Goal: Check status: Check status

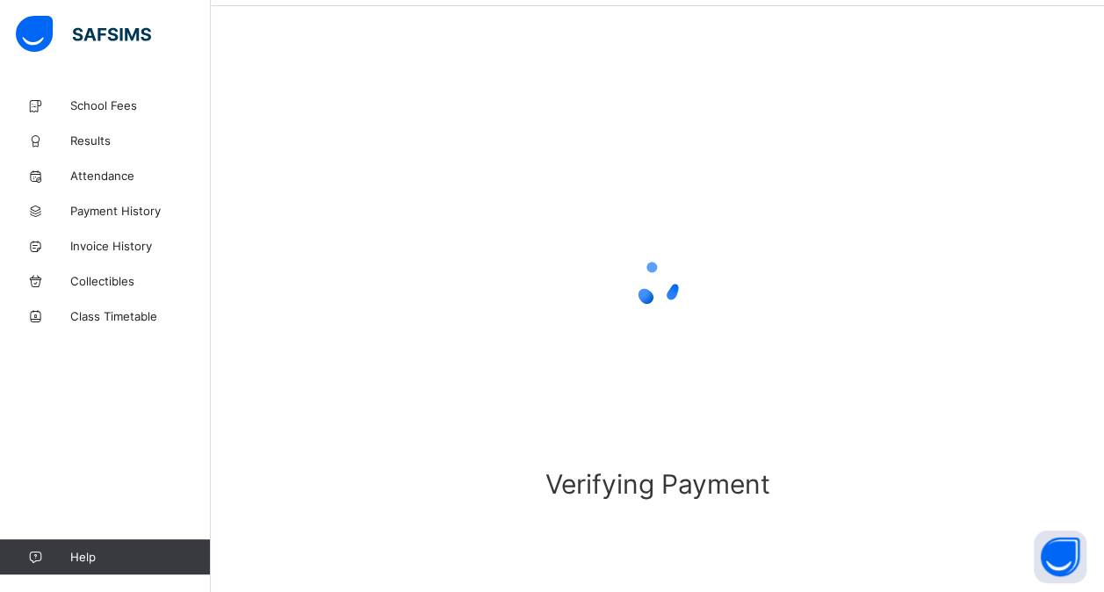
scroll to position [67, 0]
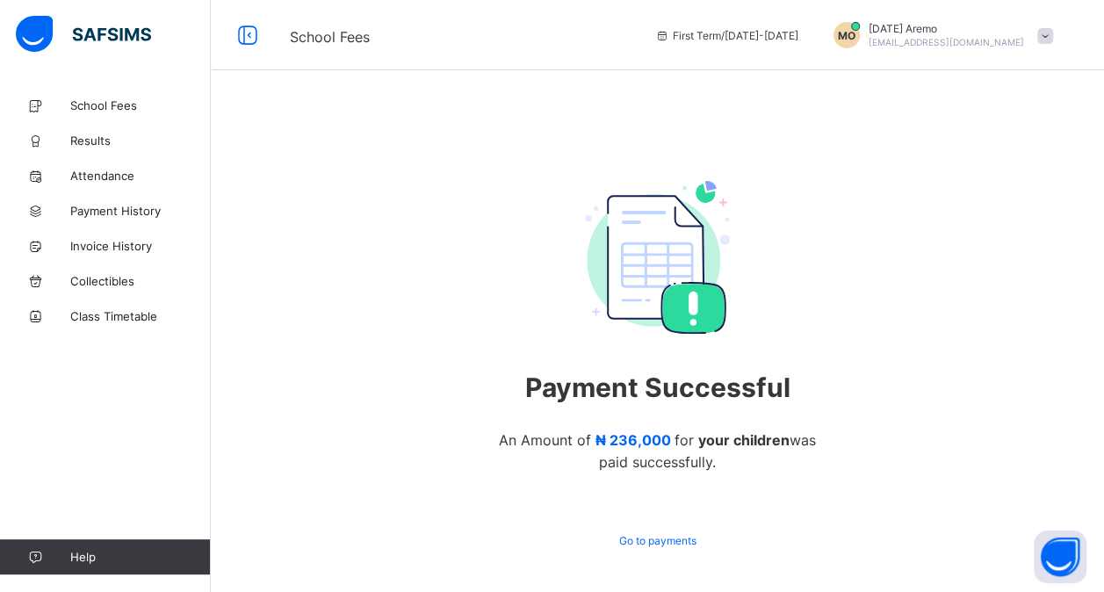
scroll to position [57, 0]
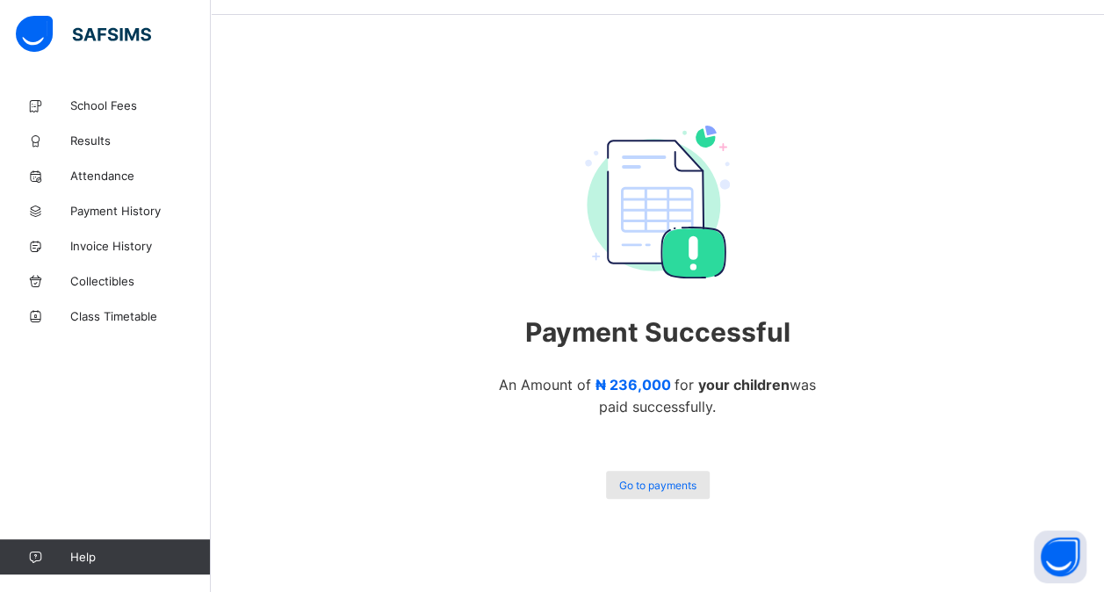
click at [671, 477] on div "Go to payments" at bounding box center [658, 485] width 104 height 28
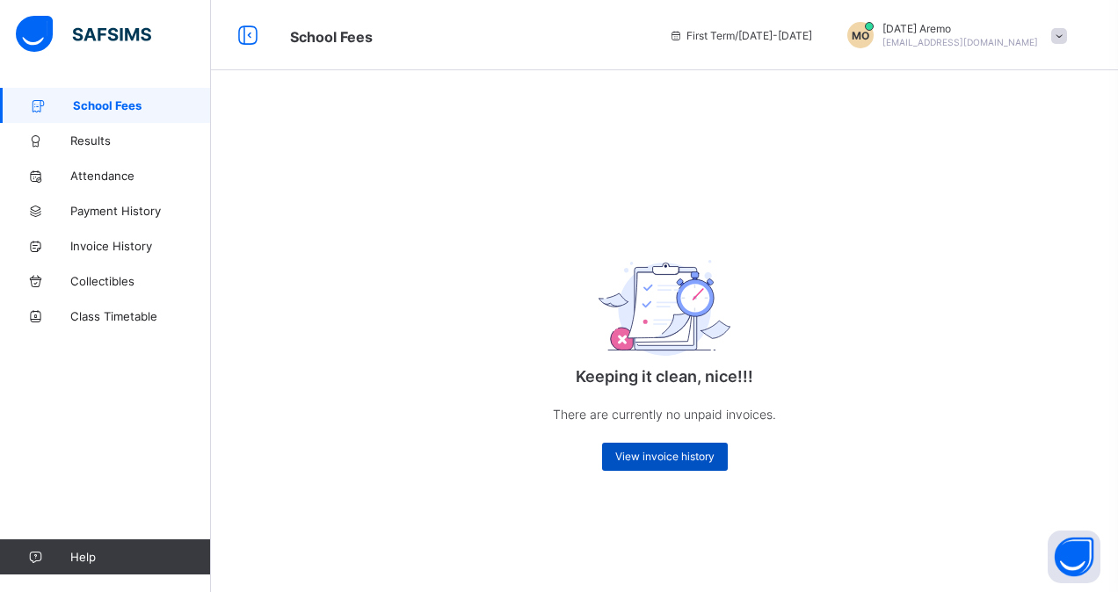
click at [657, 452] on span "View invoice history" at bounding box center [664, 456] width 99 height 13
click at [660, 458] on span "View invoice history" at bounding box center [664, 456] width 99 height 13
click at [128, 251] on span "Invoice History" at bounding box center [140, 246] width 141 height 14
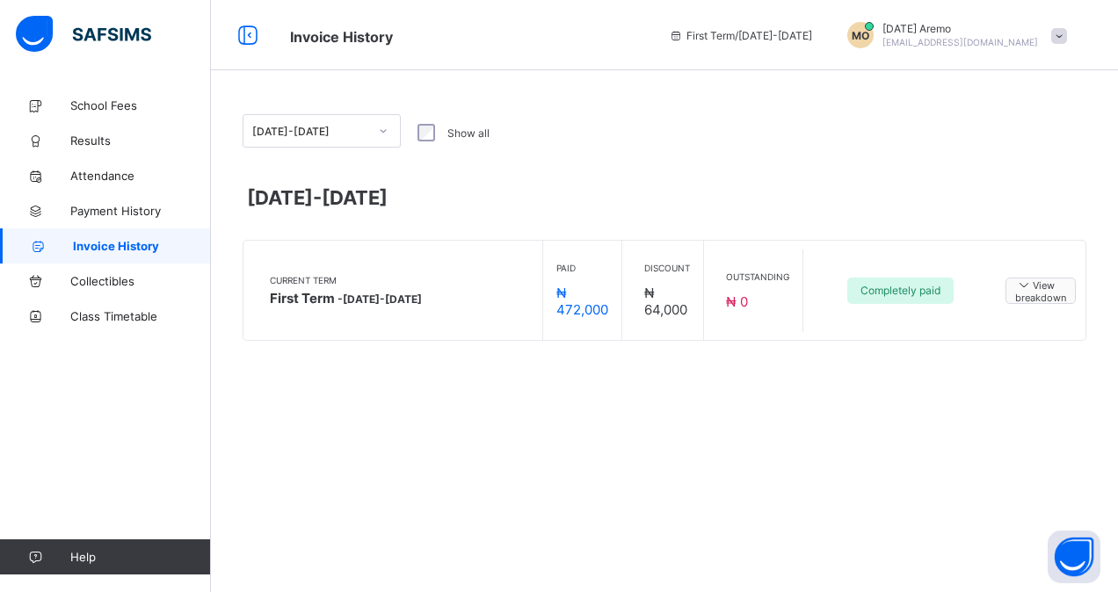
click at [1033, 290] on span "View breakdown" at bounding box center [1040, 290] width 51 height 27
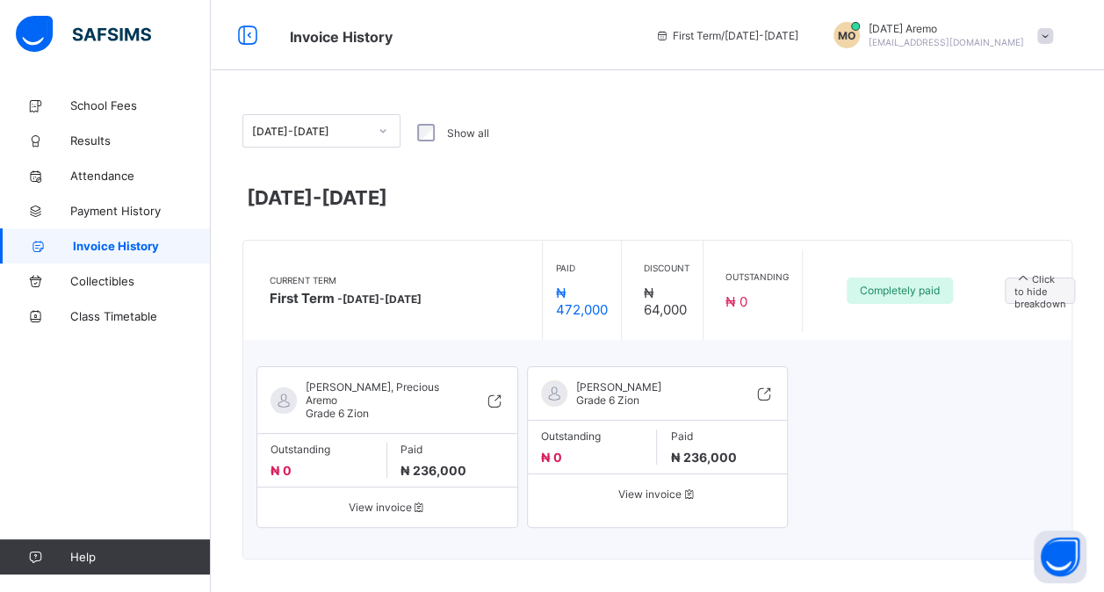
drag, startPoint x: 845, startPoint y: 191, endPoint x: 661, endPoint y: 119, distance: 197.7
click at [661, 119] on div "[DATE]-[DATE] Show all" at bounding box center [657, 132] width 830 height 37
click at [374, 502] on span "View invoice" at bounding box center [388, 507] width 234 height 13
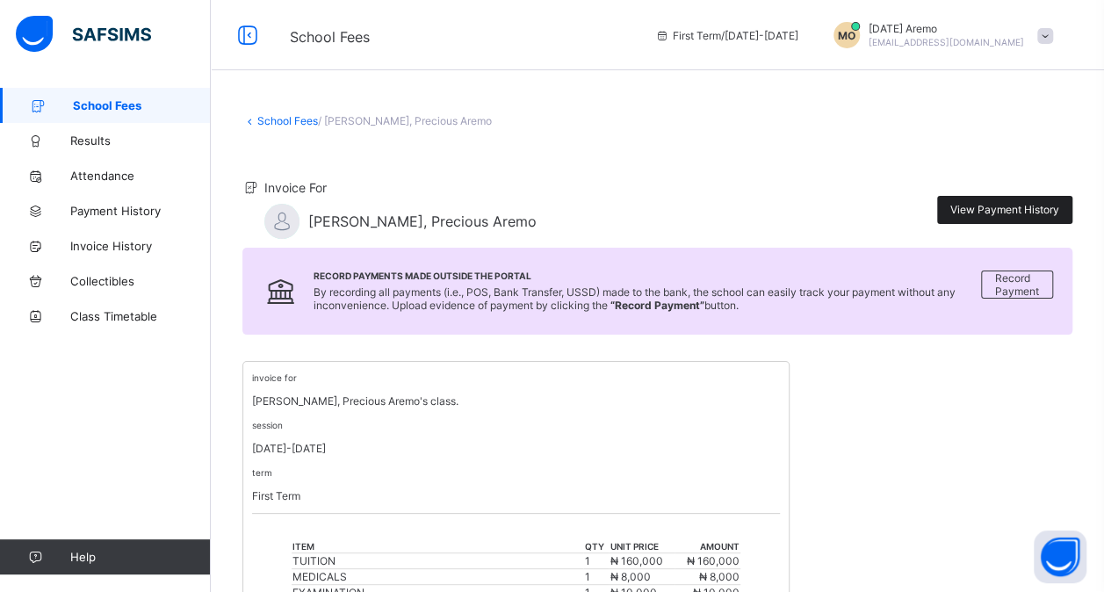
click at [998, 203] on span "View Payment History" at bounding box center [1005, 209] width 109 height 13
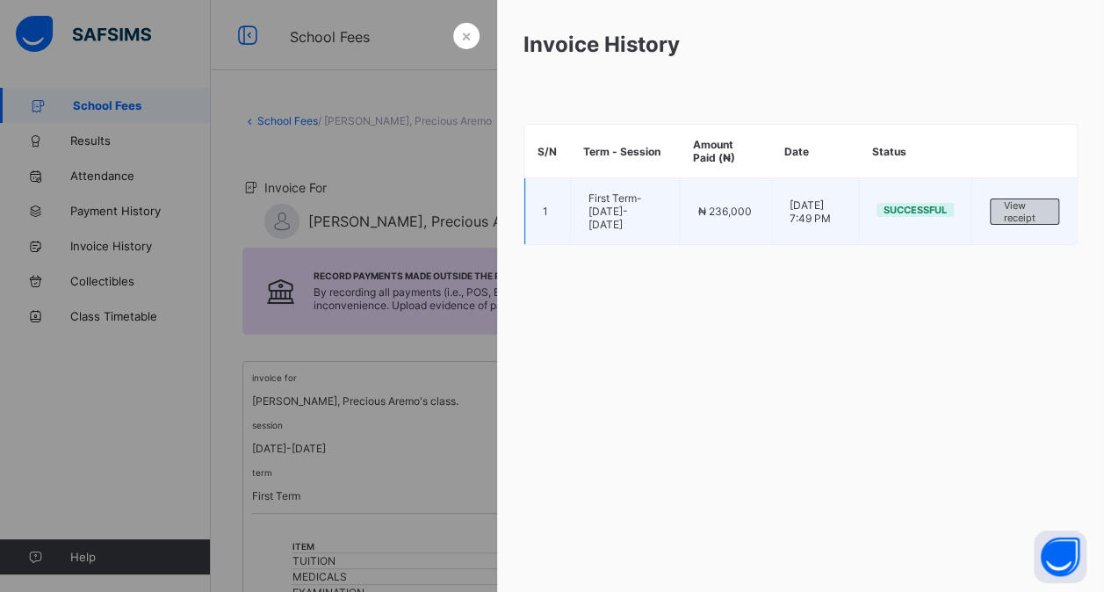
click at [1017, 206] on span "View receipt" at bounding box center [1024, 211] width 41 height 25
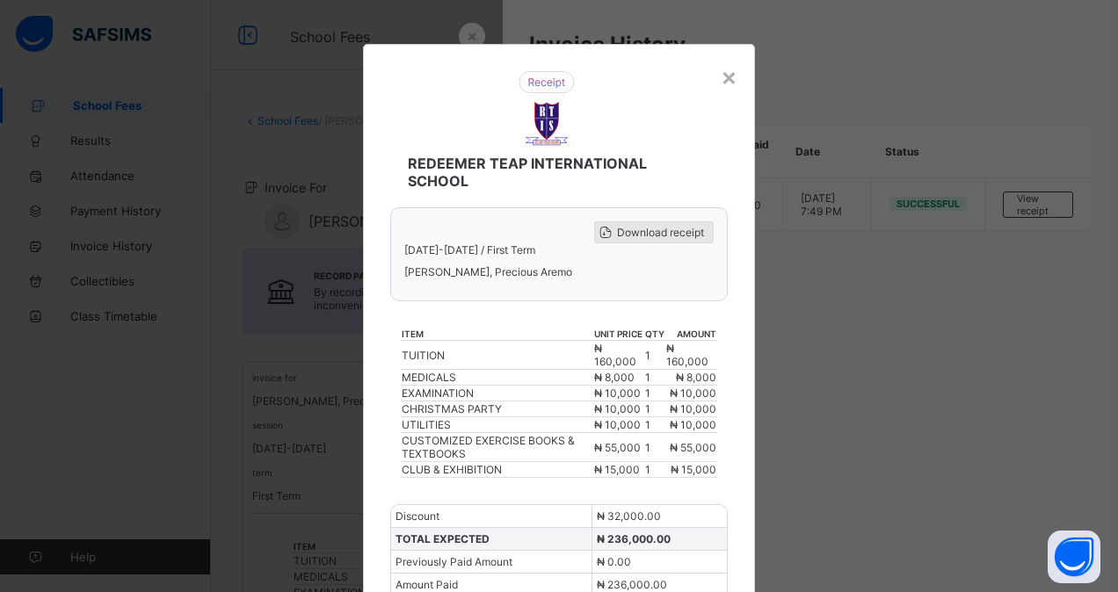
click at [652, 228] on span "Download receipt" at bounding box center [660, 232] width 87 height 13
click at [722, 81] on div "×" at bounding box center [728, 76] width 17 height 30
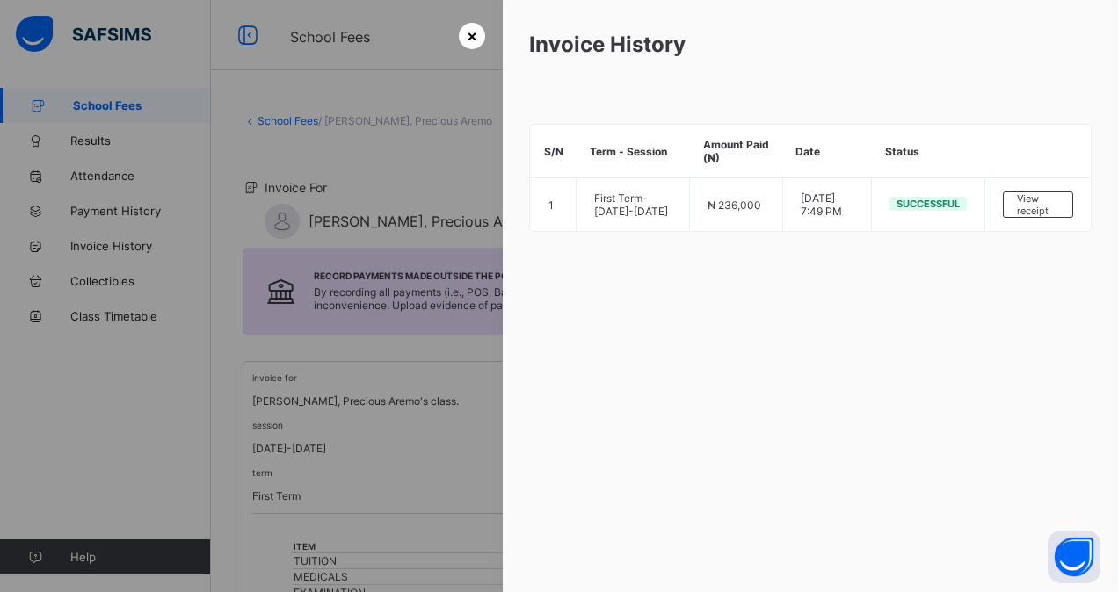
click at [471, 26] on span "×" at bounding box center [472, 35] width 11 height 18
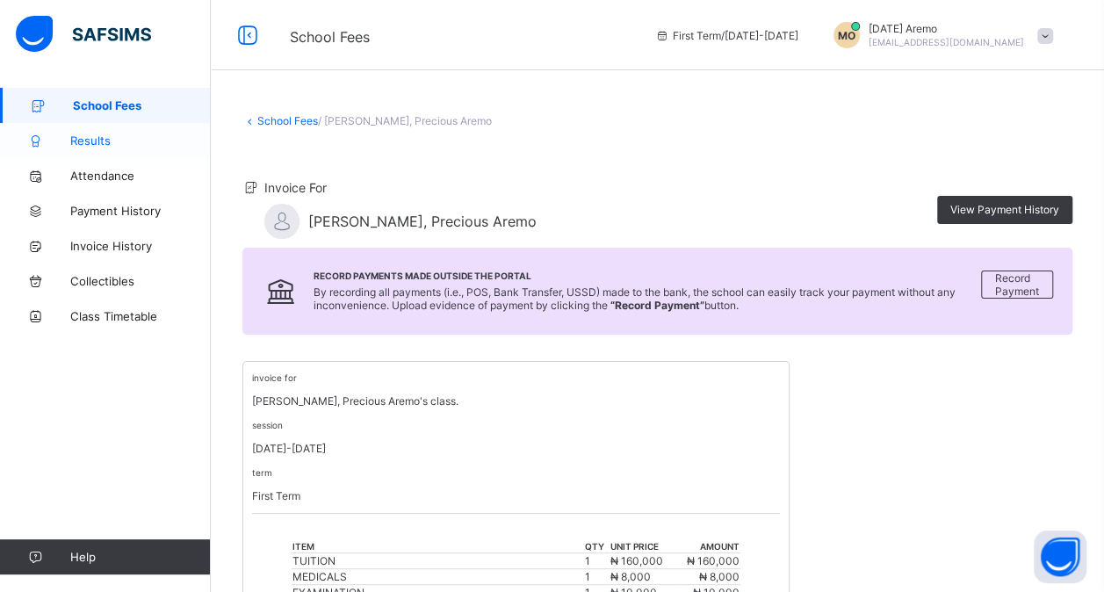
click at [107, 136] on span "Results" at bounding box center [140, 141] width 141 height 14
